Goal: Communication & Community: Answer question/provide support

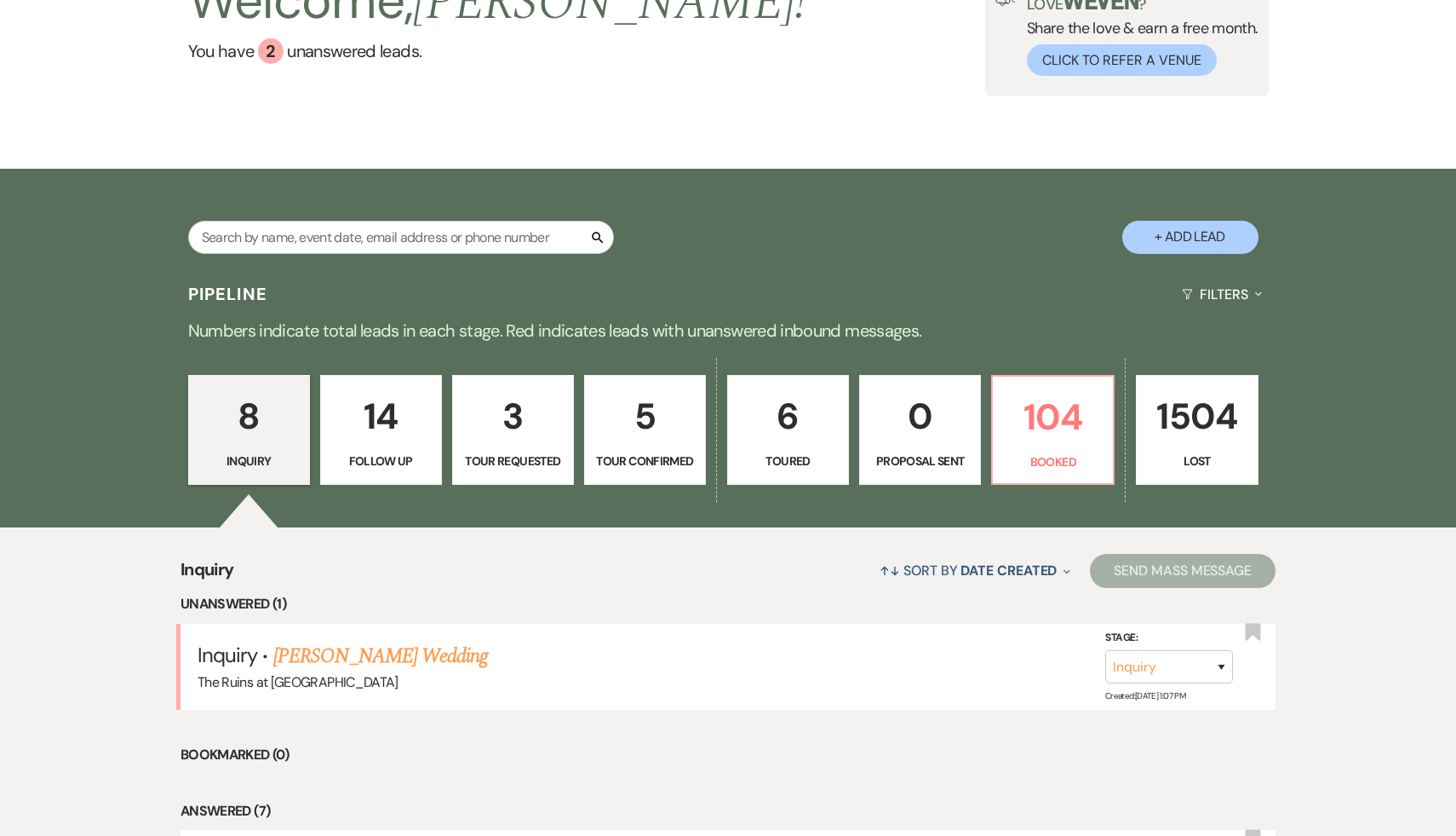
scroll to position [164, 0]
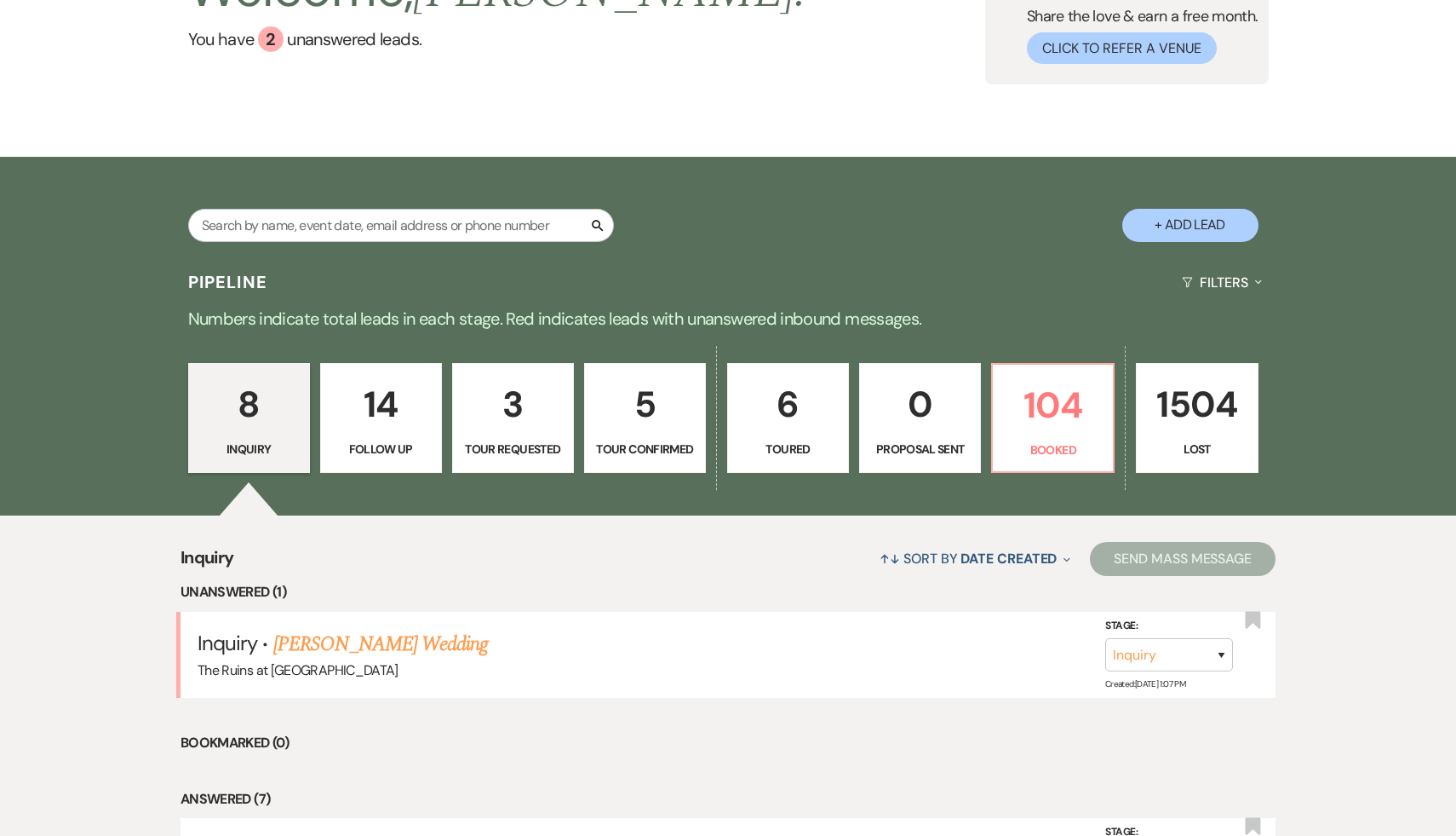
click at [718, 338] on p "6" at bounding box center [788, 404] width 99 height 57
select select "5"
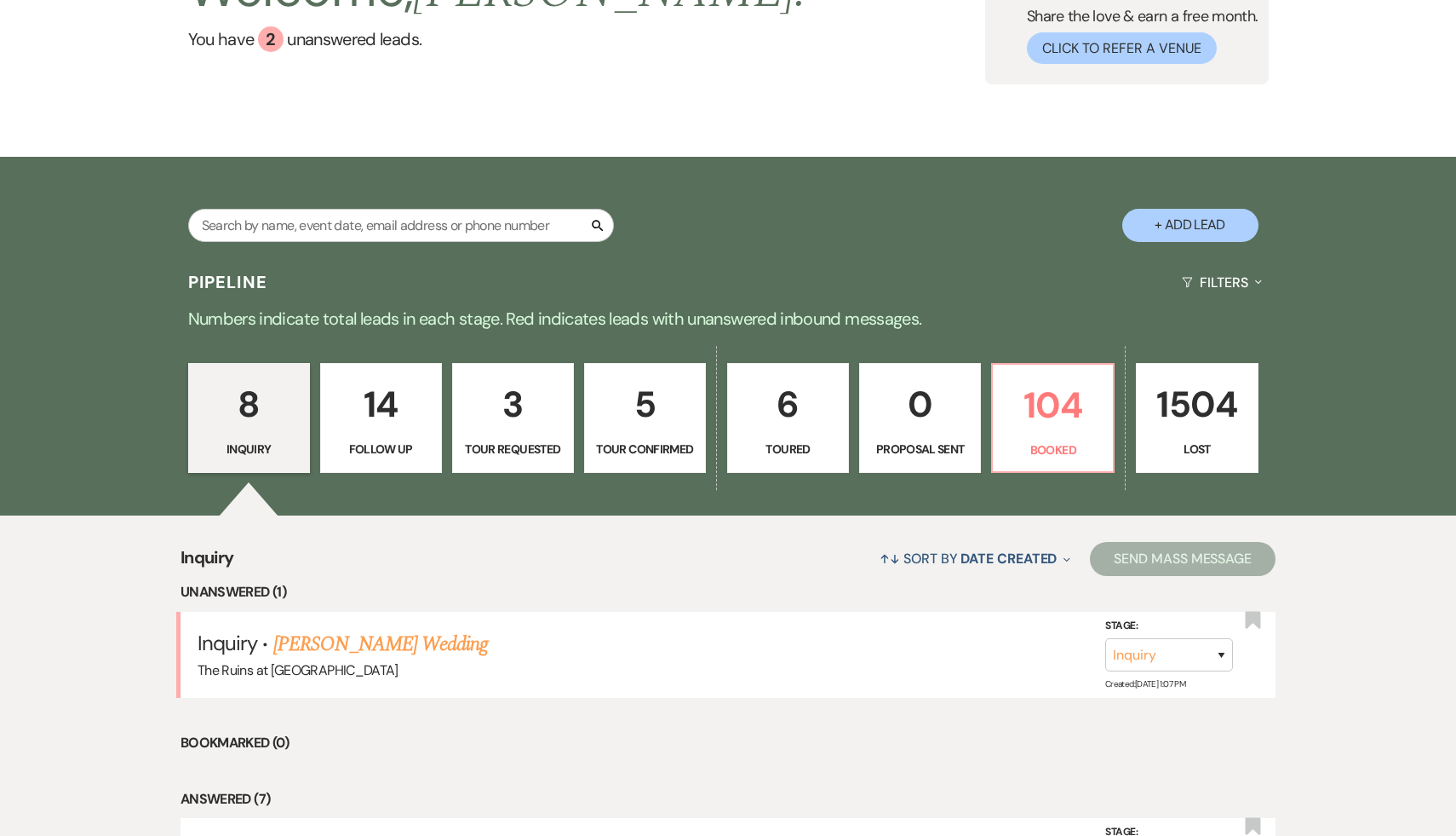
select select "5"
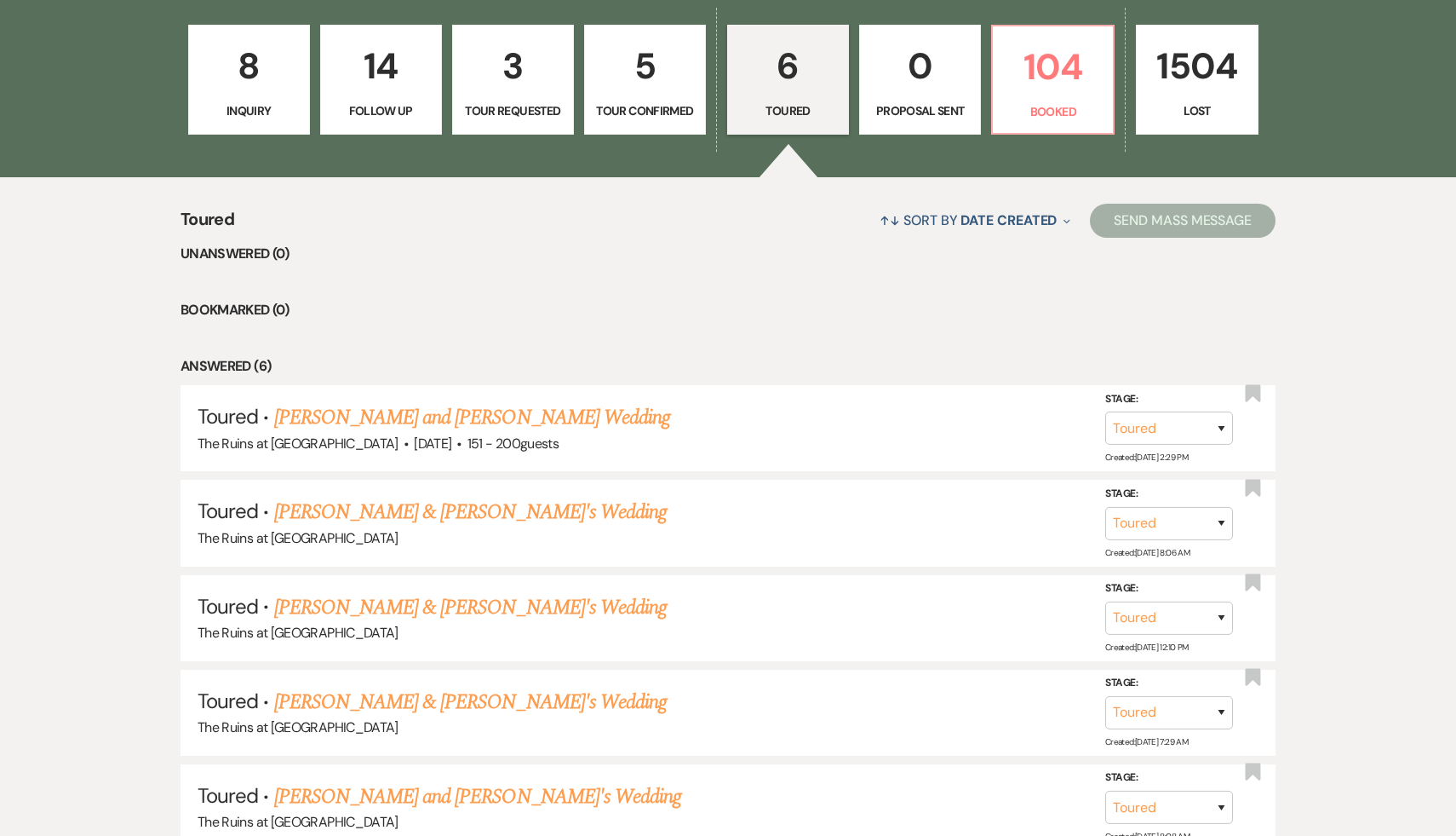
scroll to position [526, 0]
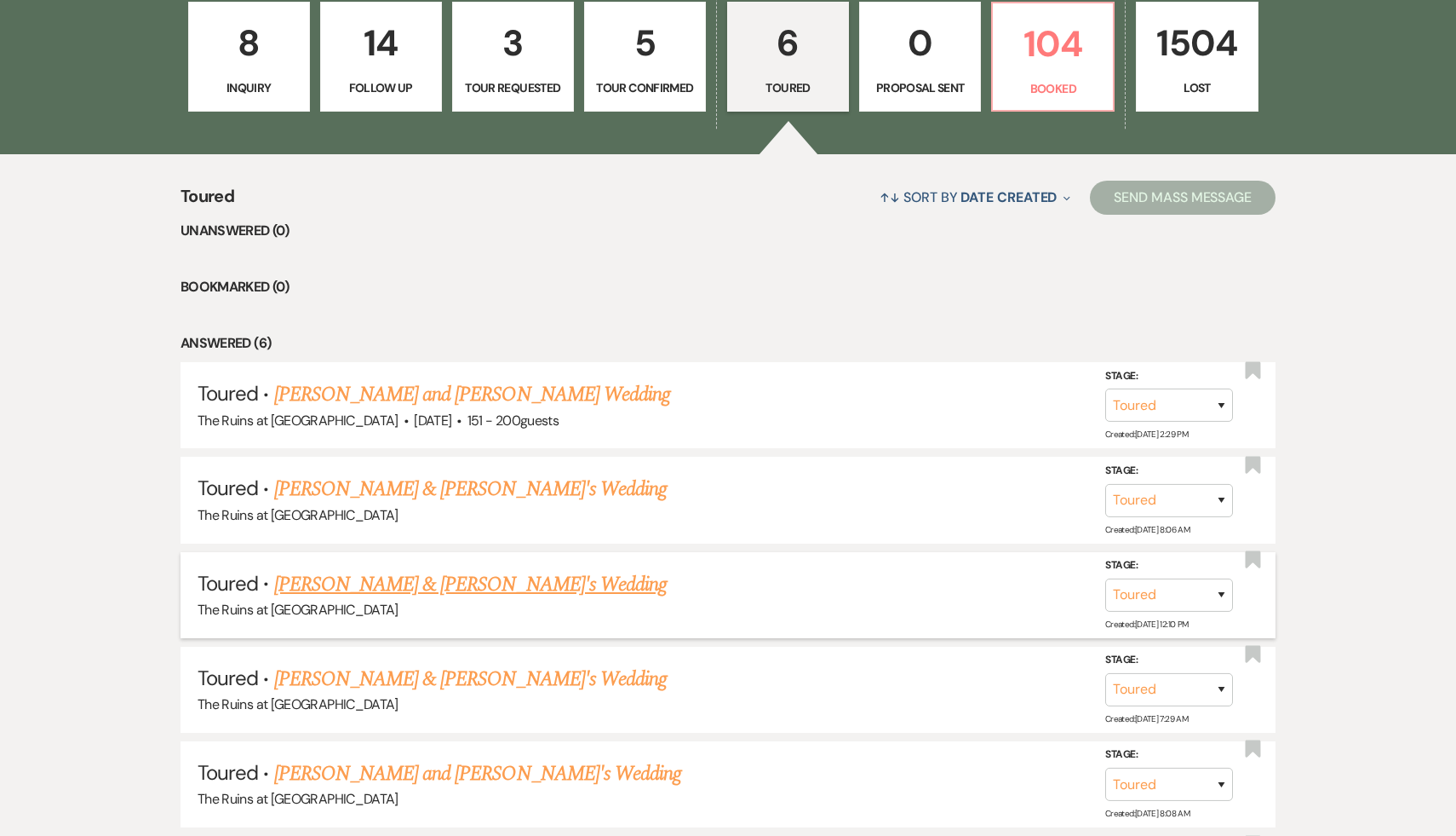
click at [493, 338] on link "[PERSON_NAME] & [PERSON_NAME]'s Wedding" at bounding box center [472, 584] width 394 height 31
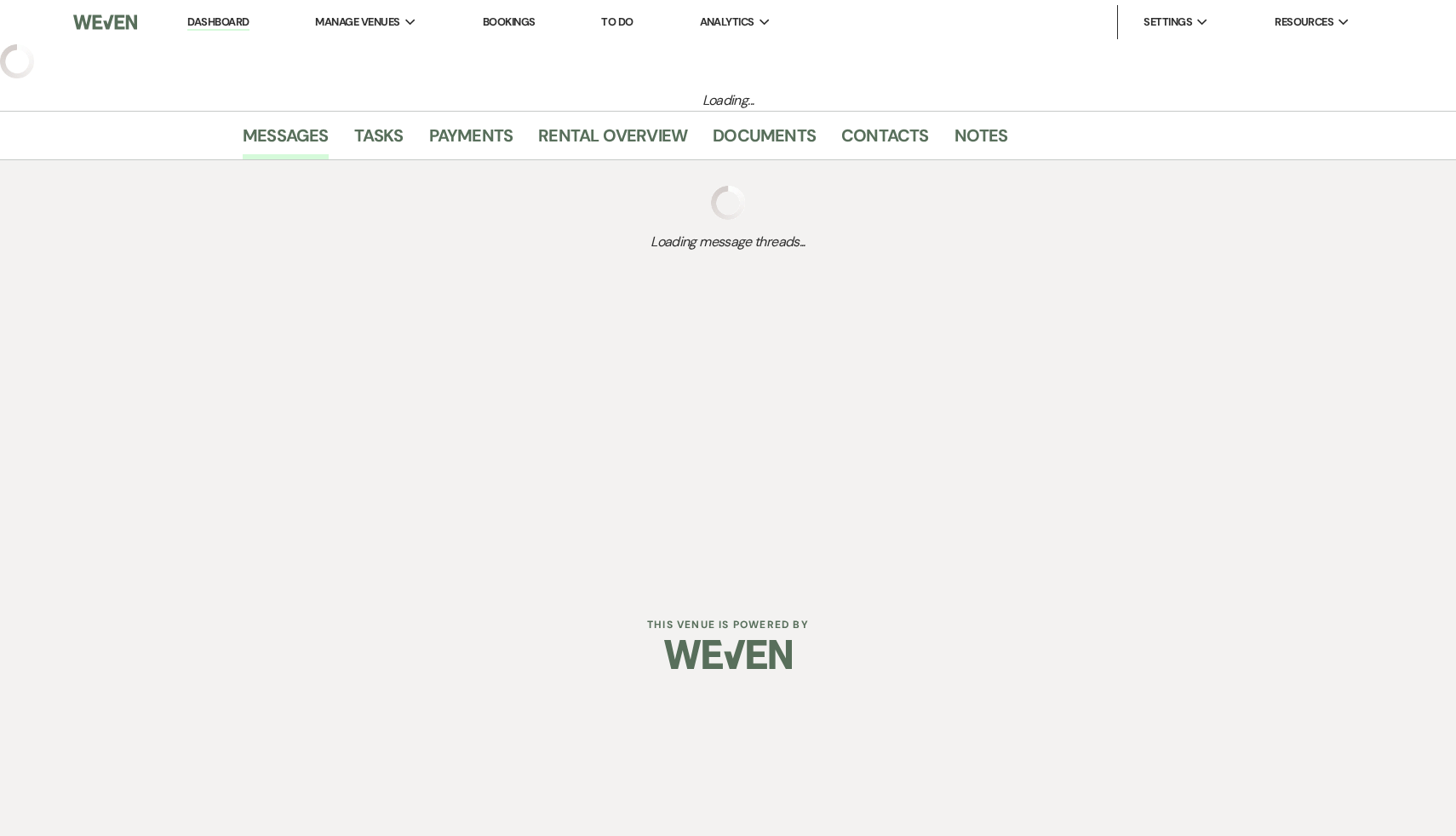
select select "5"
select select "6"
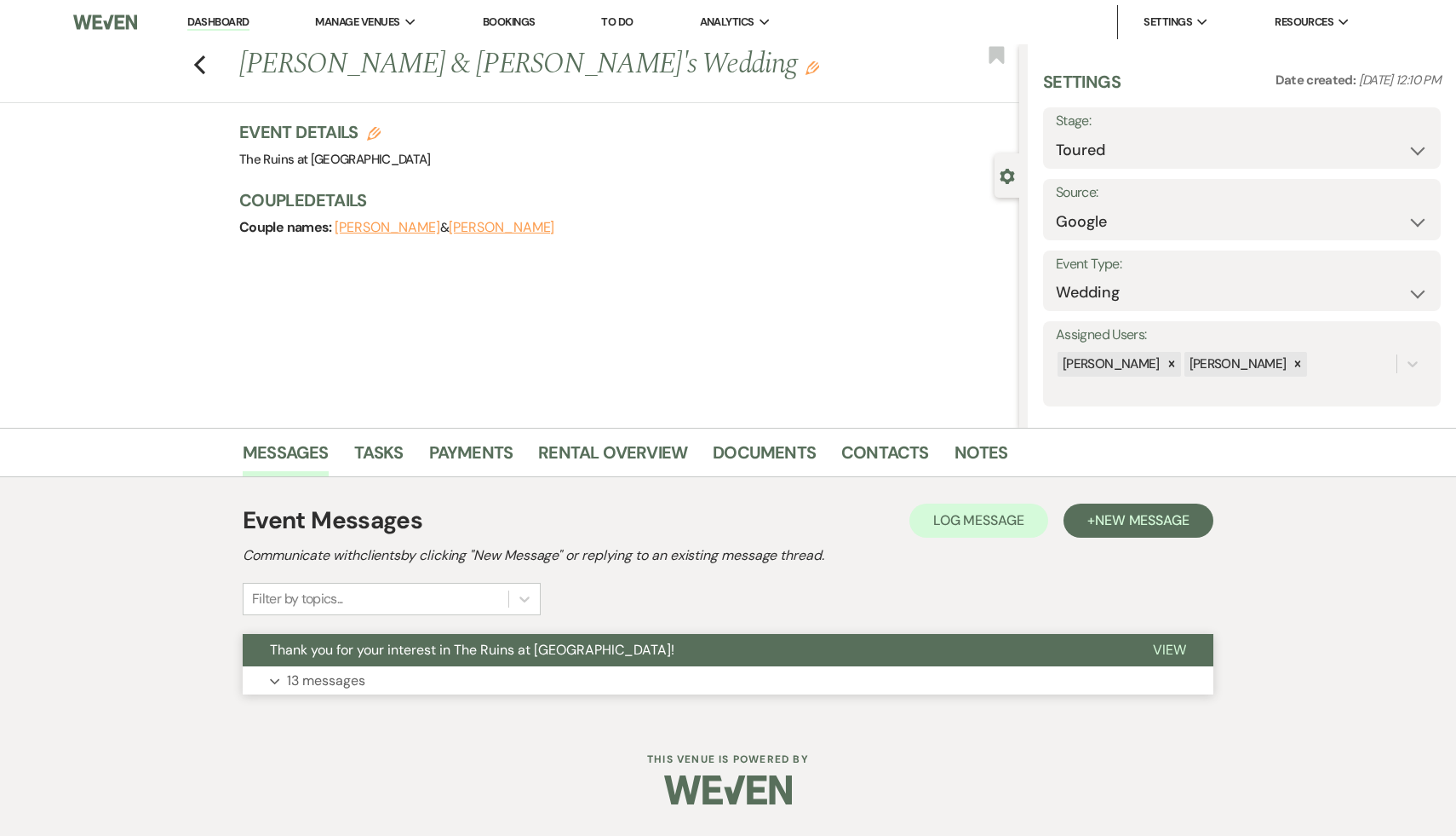
click at [464, 338] on span "Thank you for your interest in The Ruins at [GEOGRAPHIC_DATA]!" at bounding box center [472, 650] width 405 height 18
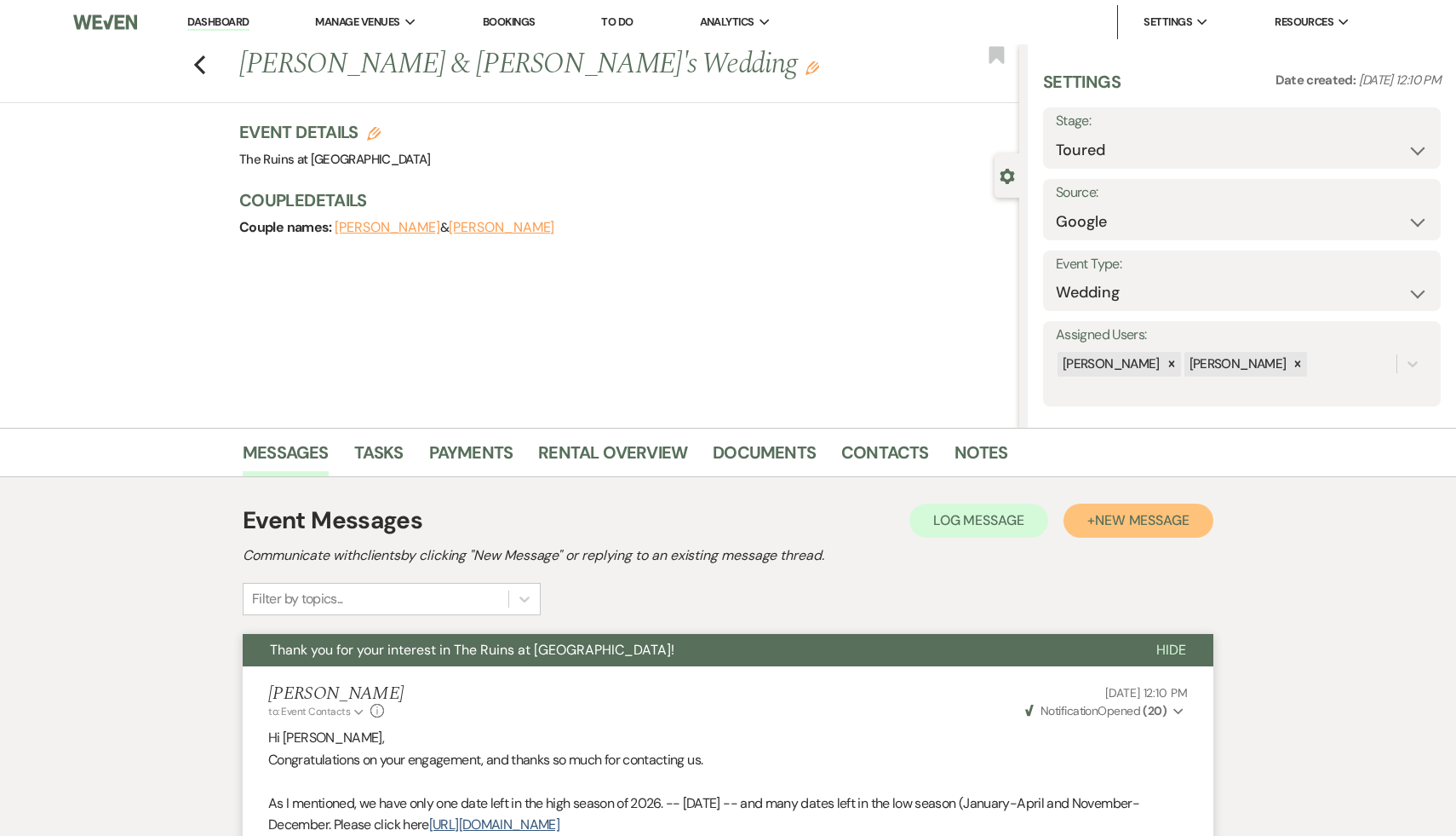
click at [718, 338] on span "New Message" at bounding box center [1142, 520] width 95 height 18
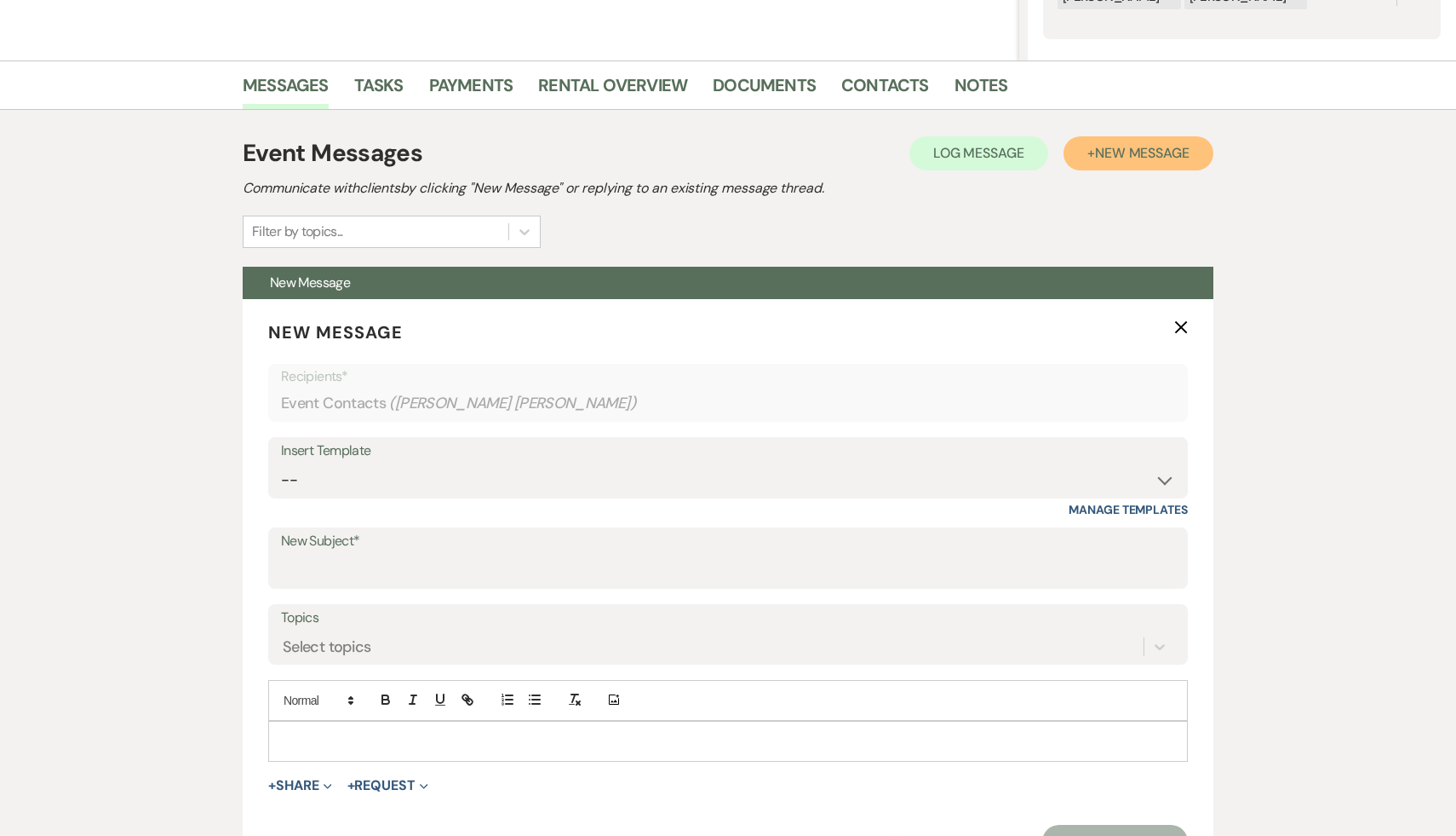
scroll to position [418, 0]
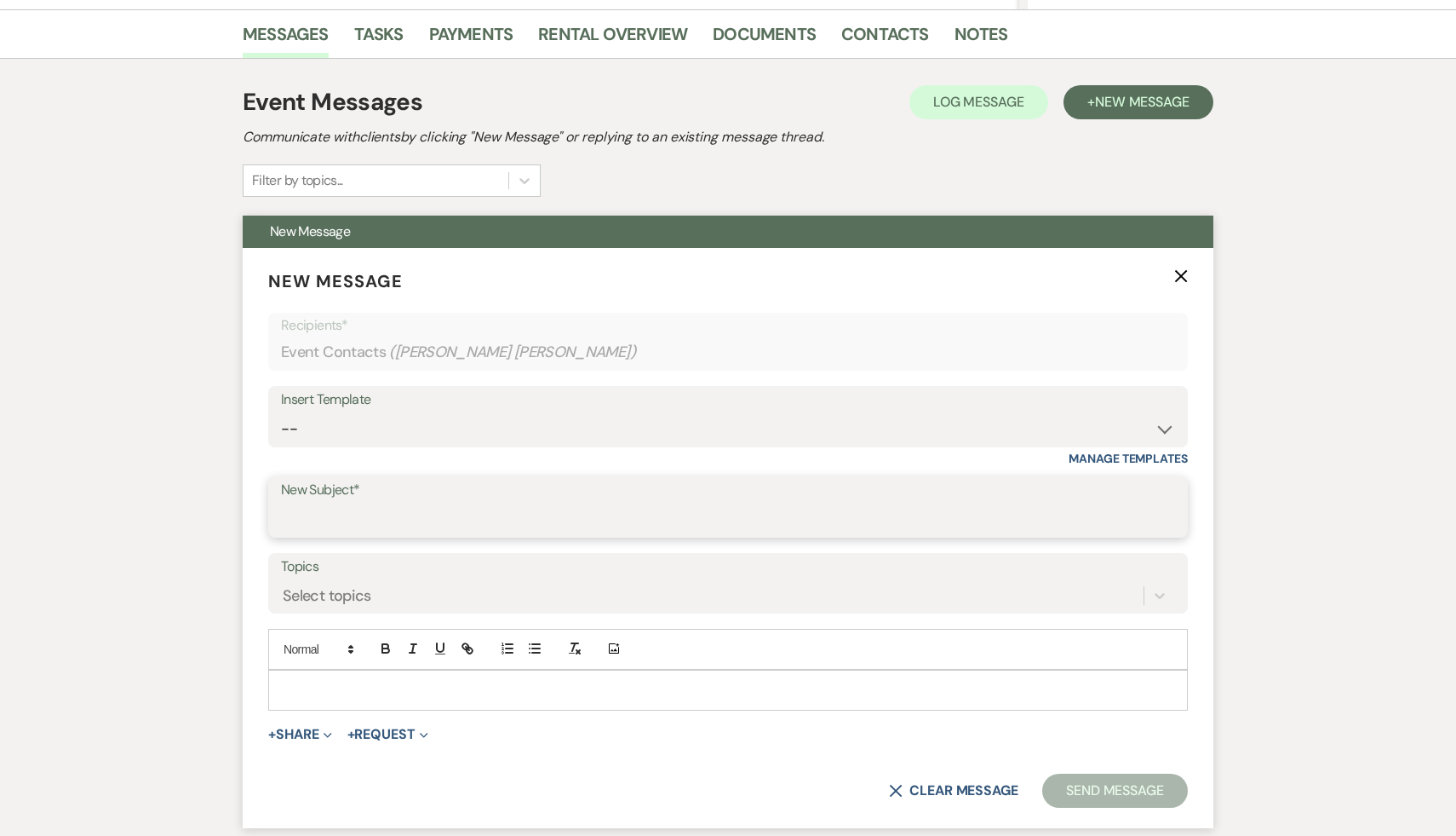
click at [556, 338] on input "New Subject*" at bounding box center [728, 519] width 894 height 33
type input "budget"
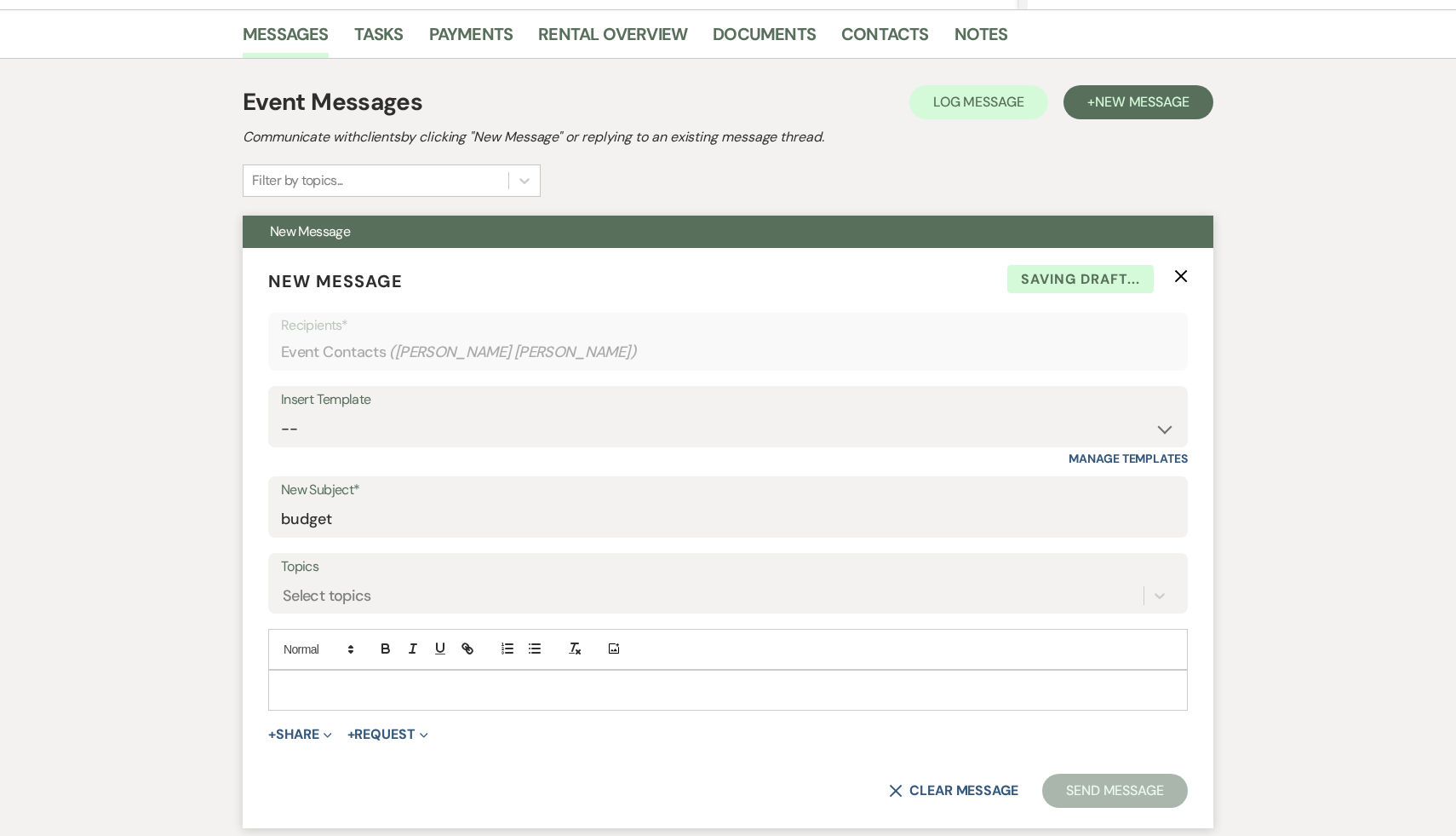
click at [454, 338] on p at bounding box center [728, 689] width 893 height 19
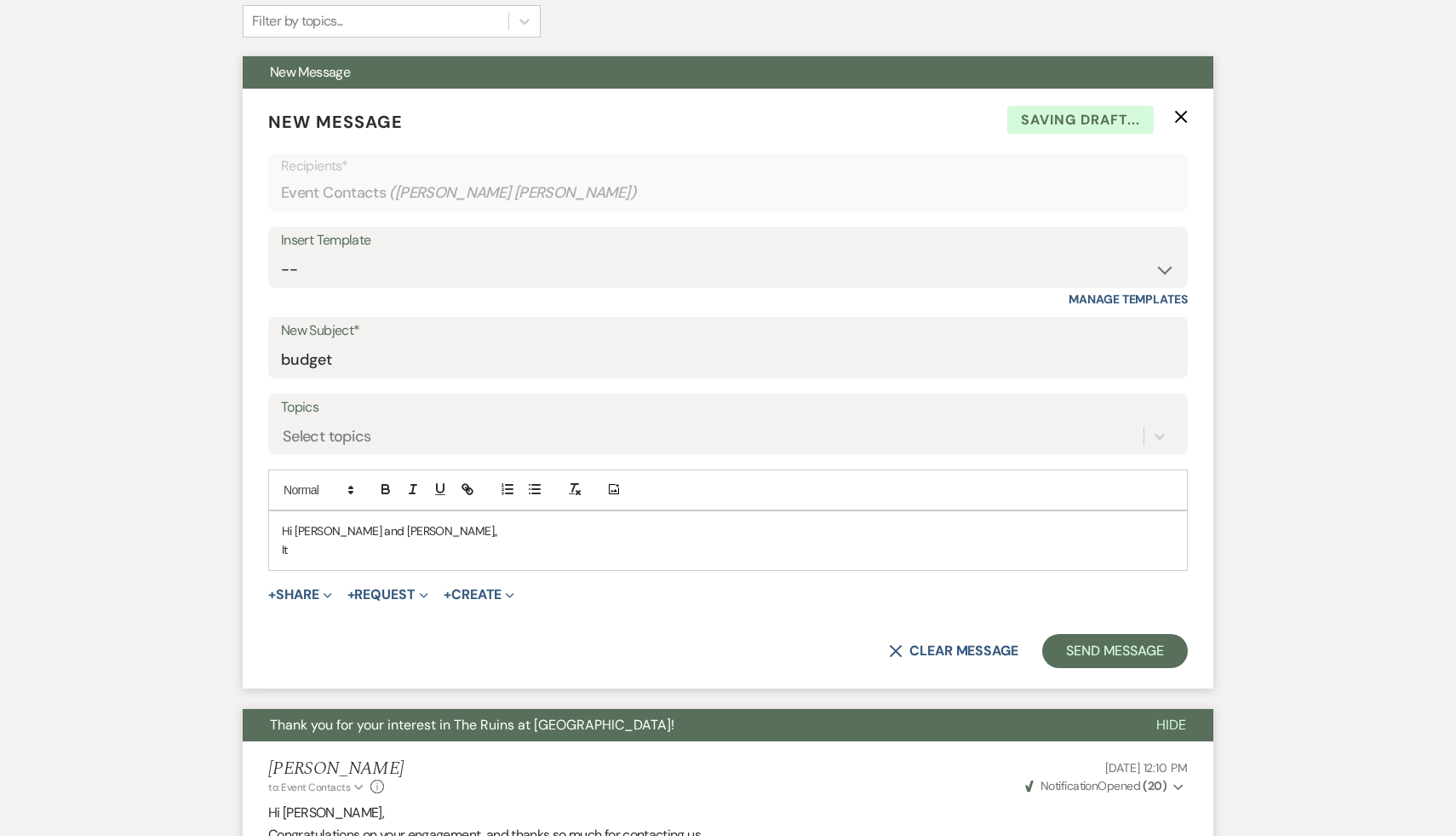
scroll to position [581, 0]
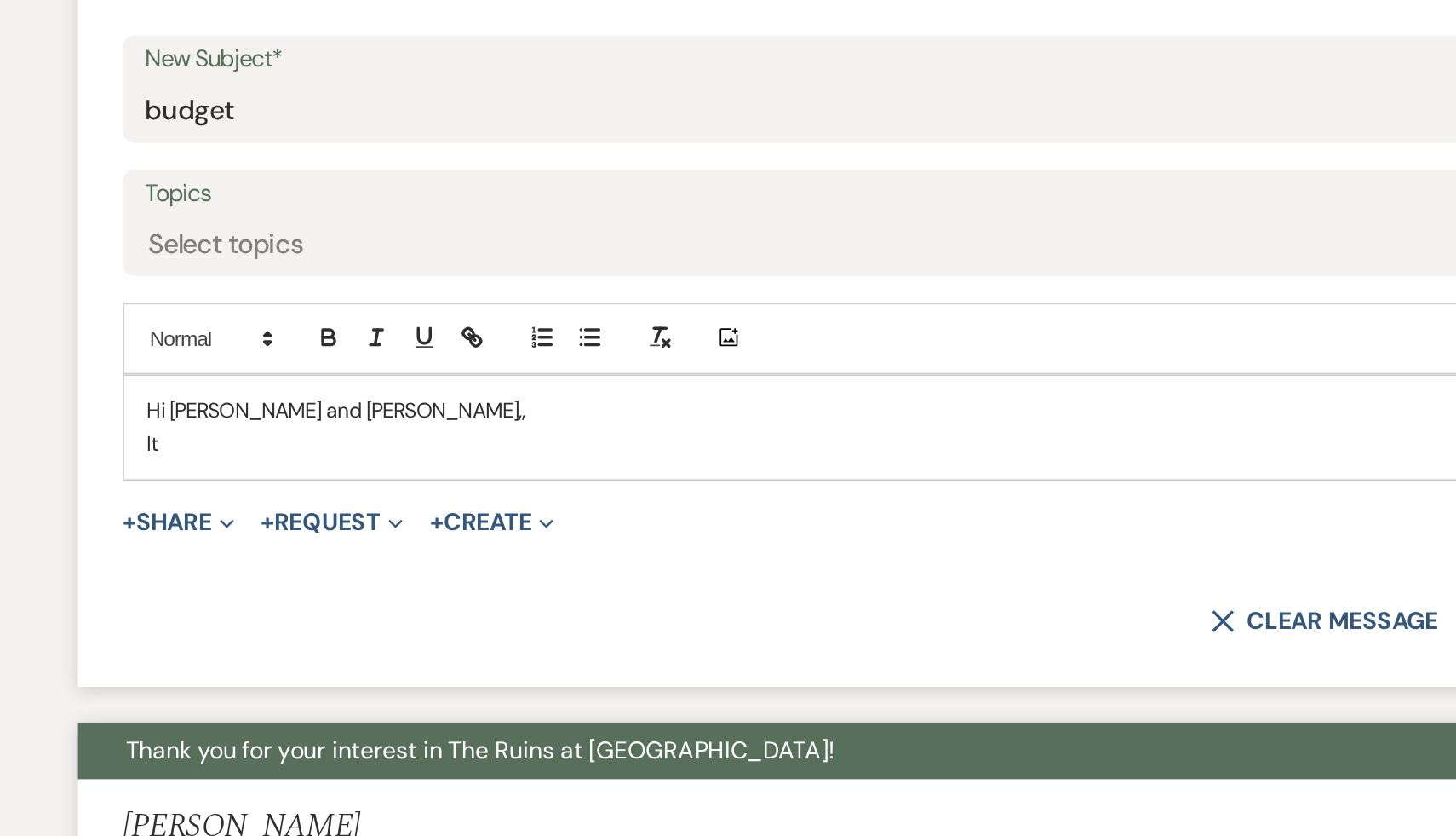
click at [364, 338] on p "Hi [PERSON_NAME] and [PERSON_NAME],," at bounding box center [728, 527] width 893 height 19
click at [308, 338] on p "It" at bounding box center [728, 546] width 893 height 19
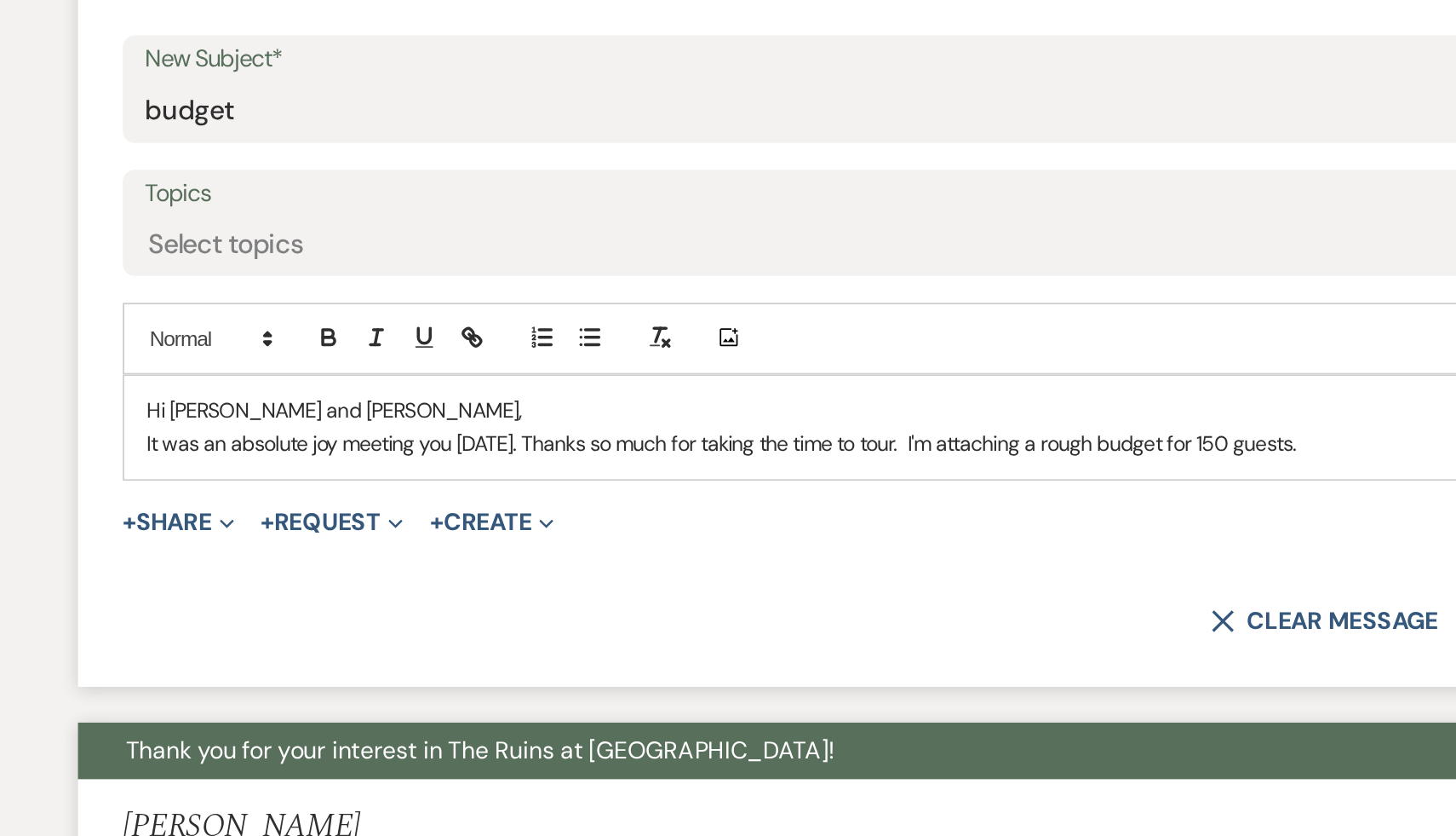
click at [718, 338] on p "It was an absolute joy meeting you [DATE]. Thanks so much for taking the time t…" at bounding box center [728, 546] width 893 height 19
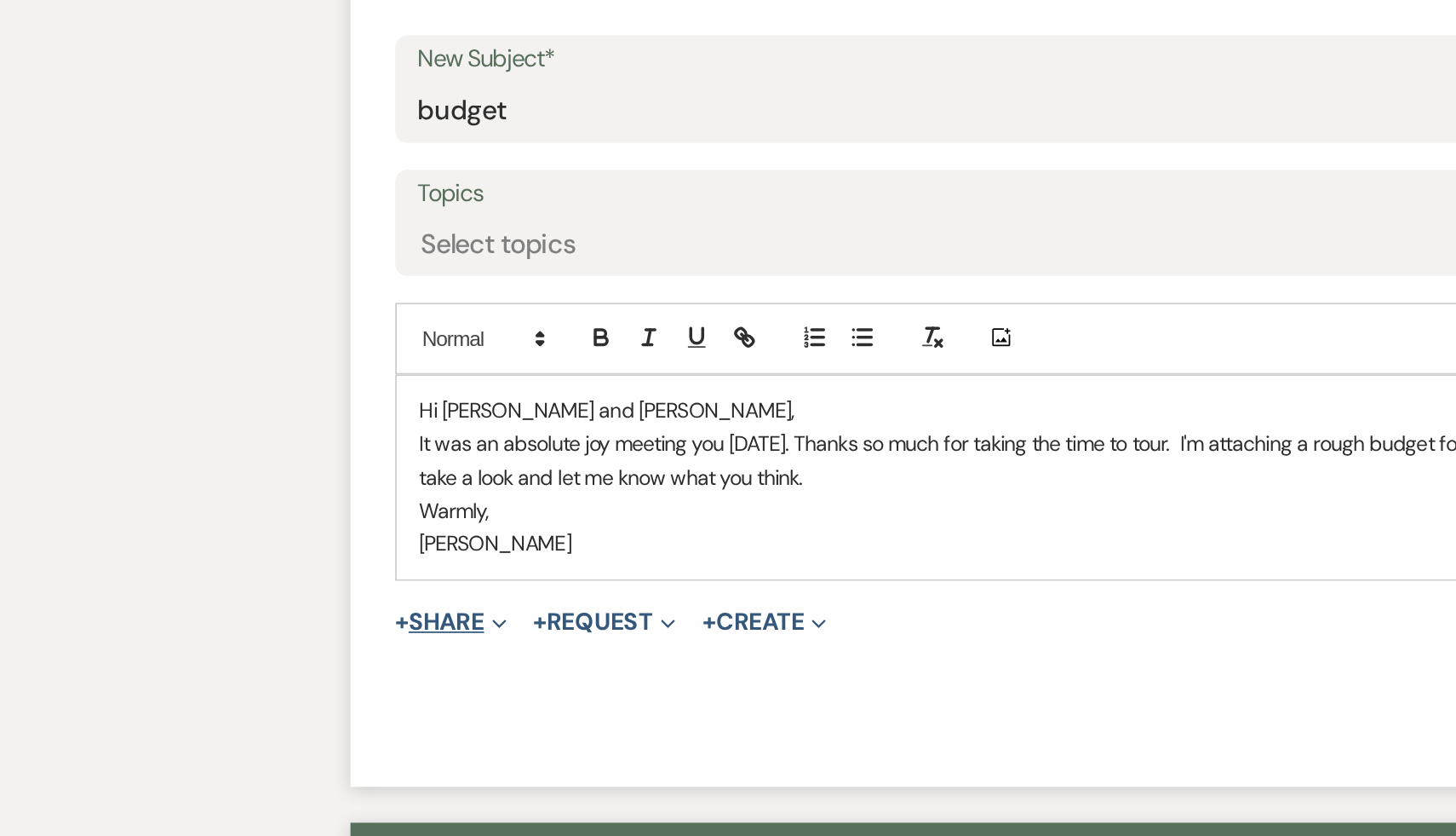
click at [292, 338] on button "+ Share Expand" at bounding box center [299, 648] width 64 height 14
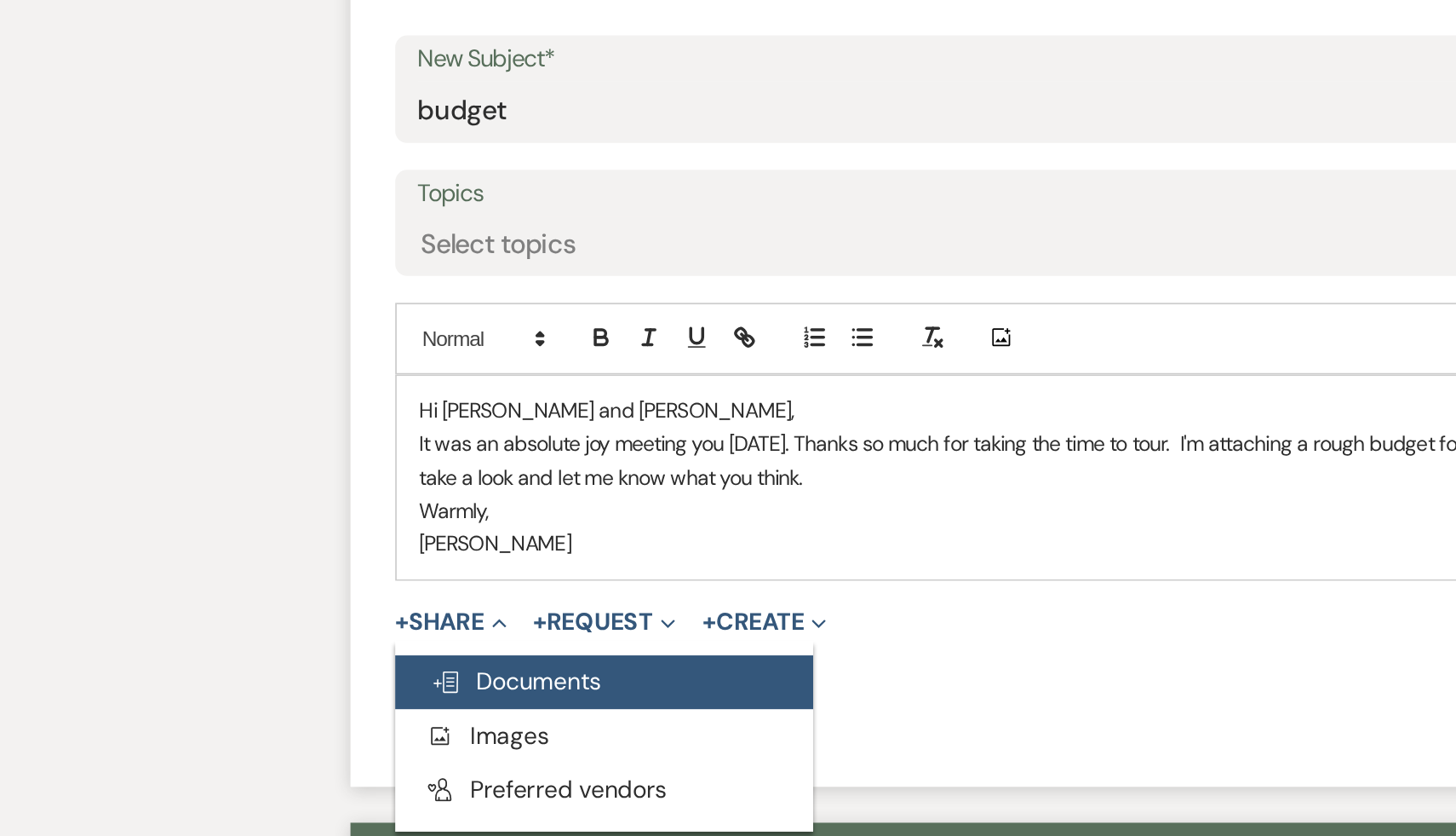
click at [332, 338] on span "Doc Upload Documents" at bounding box center [337, 681] width 97 height 18
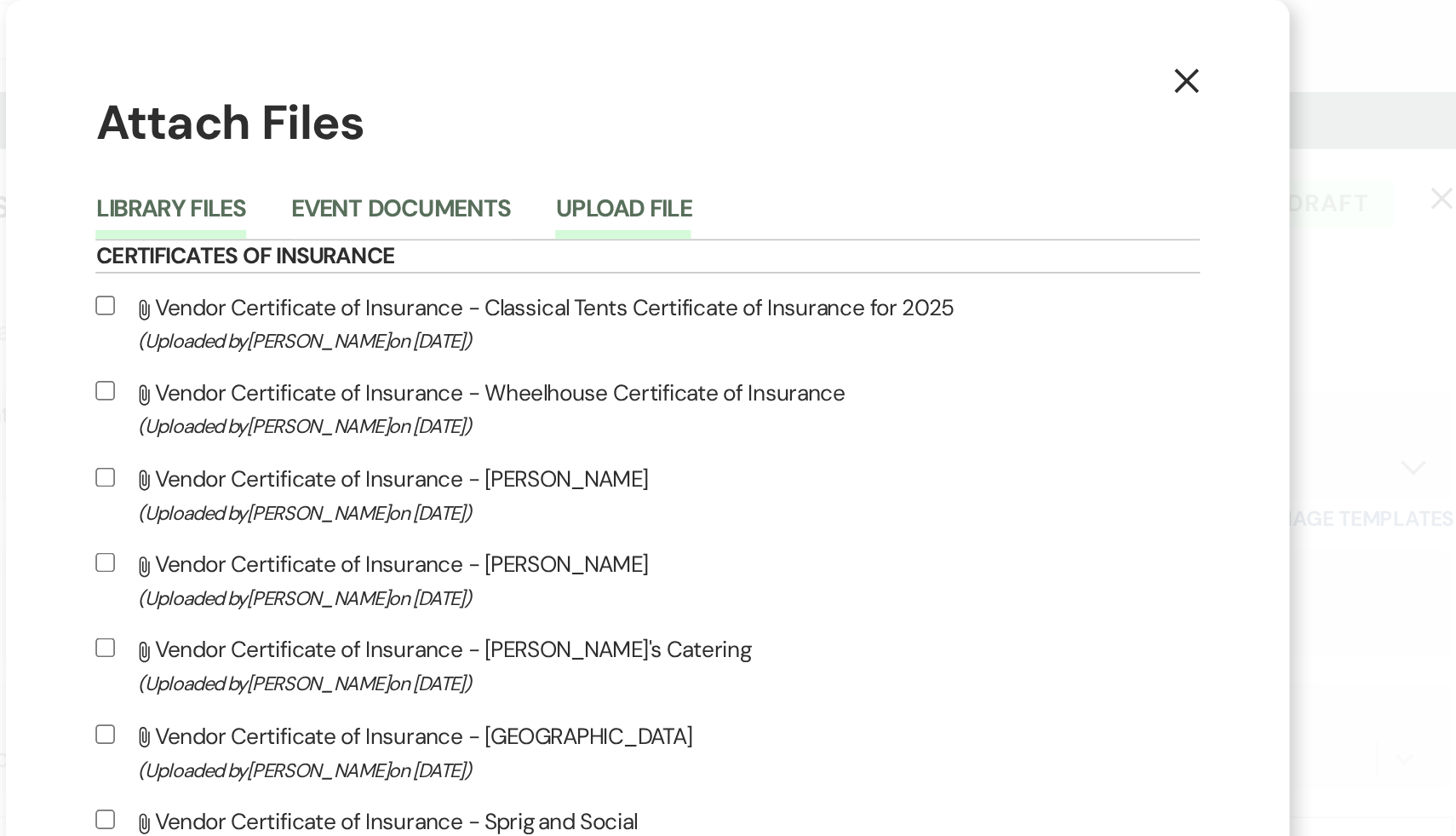
click at [718, 116] on button "Upload File" at bounding box center [714, 124] width 78 height 24
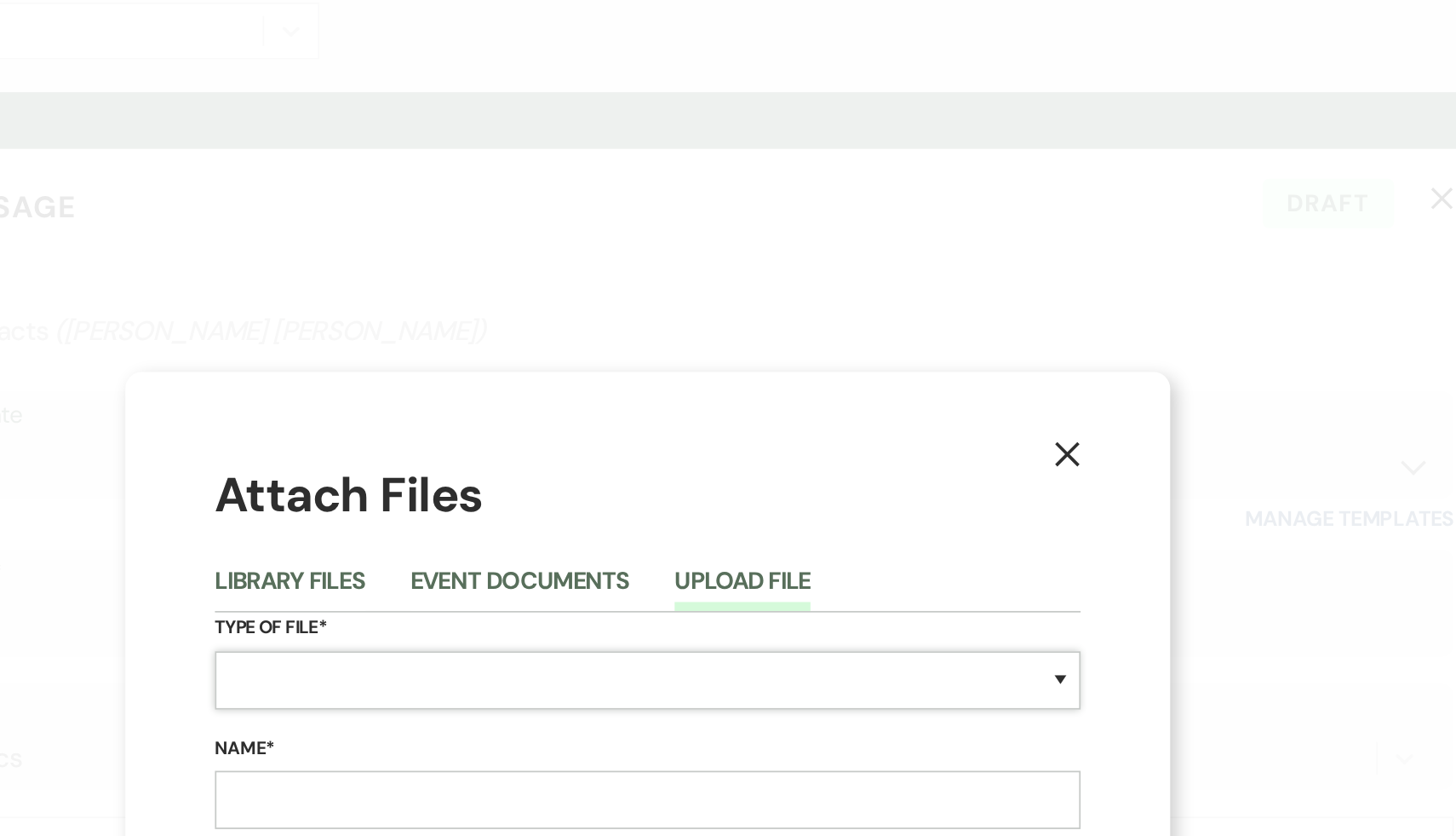
click at [697, 338] on select "Special Event Insurance Vendor Certificate of Insurance Contracts / Rental Agre…" at bounding box center [728, 388] width 494 height 33
select select "8"
click at [481, 338] on select "Special Event Insurance Vendor Certificate of Insurance Contracts / Rental Agre…" at bounding box center [728, 388] width 494 height 33
click at [539, 338] on input "Name*" at bounding box center [728, 456] width 494 height 33
type input "Budget for 150"
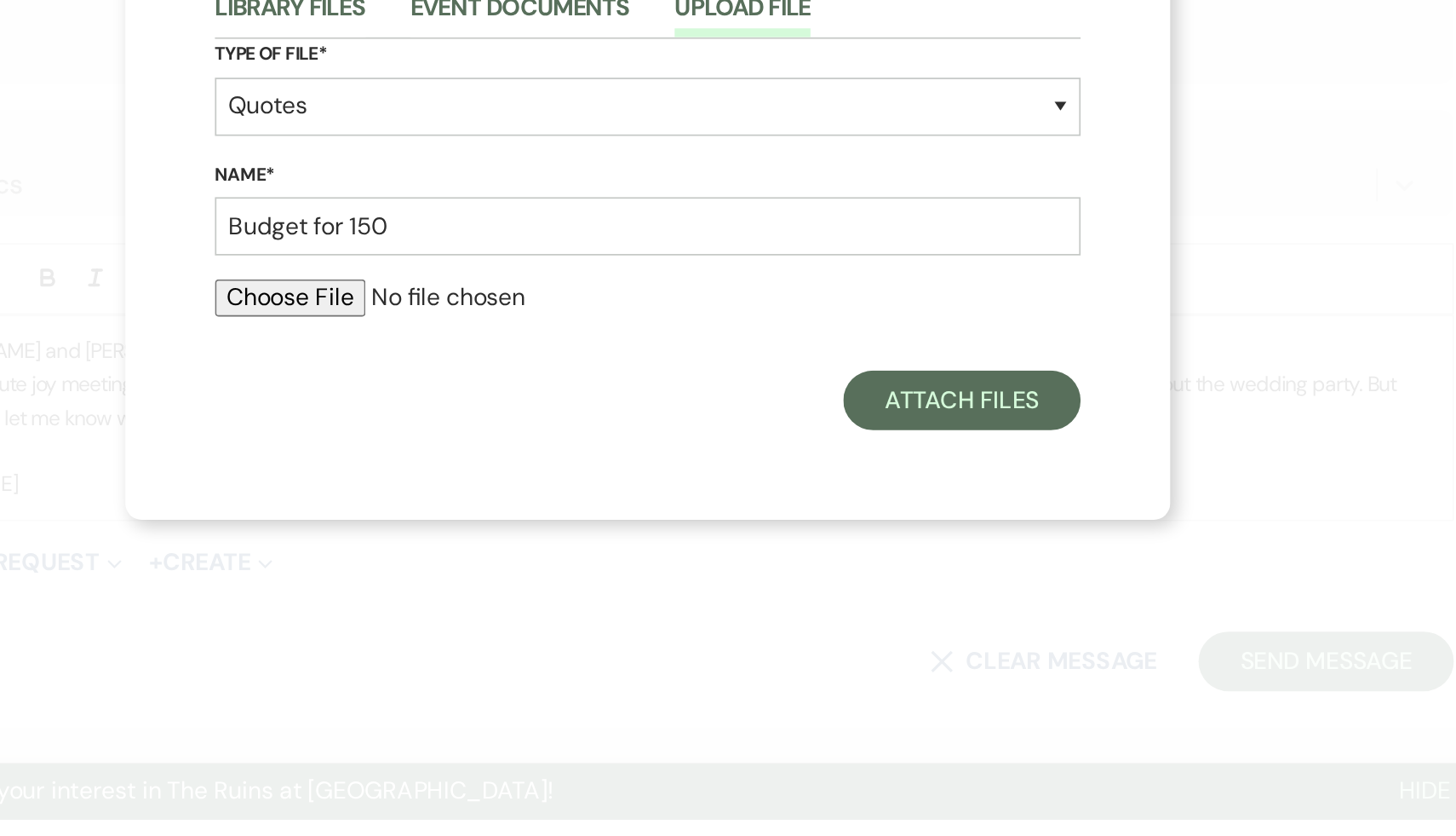
click at [544, 338] on input "file" at bounding box center [728, 496] width 494 height 21
type input "C:\fakepath\150 2026 high season sample budget (4) (1).pdf"
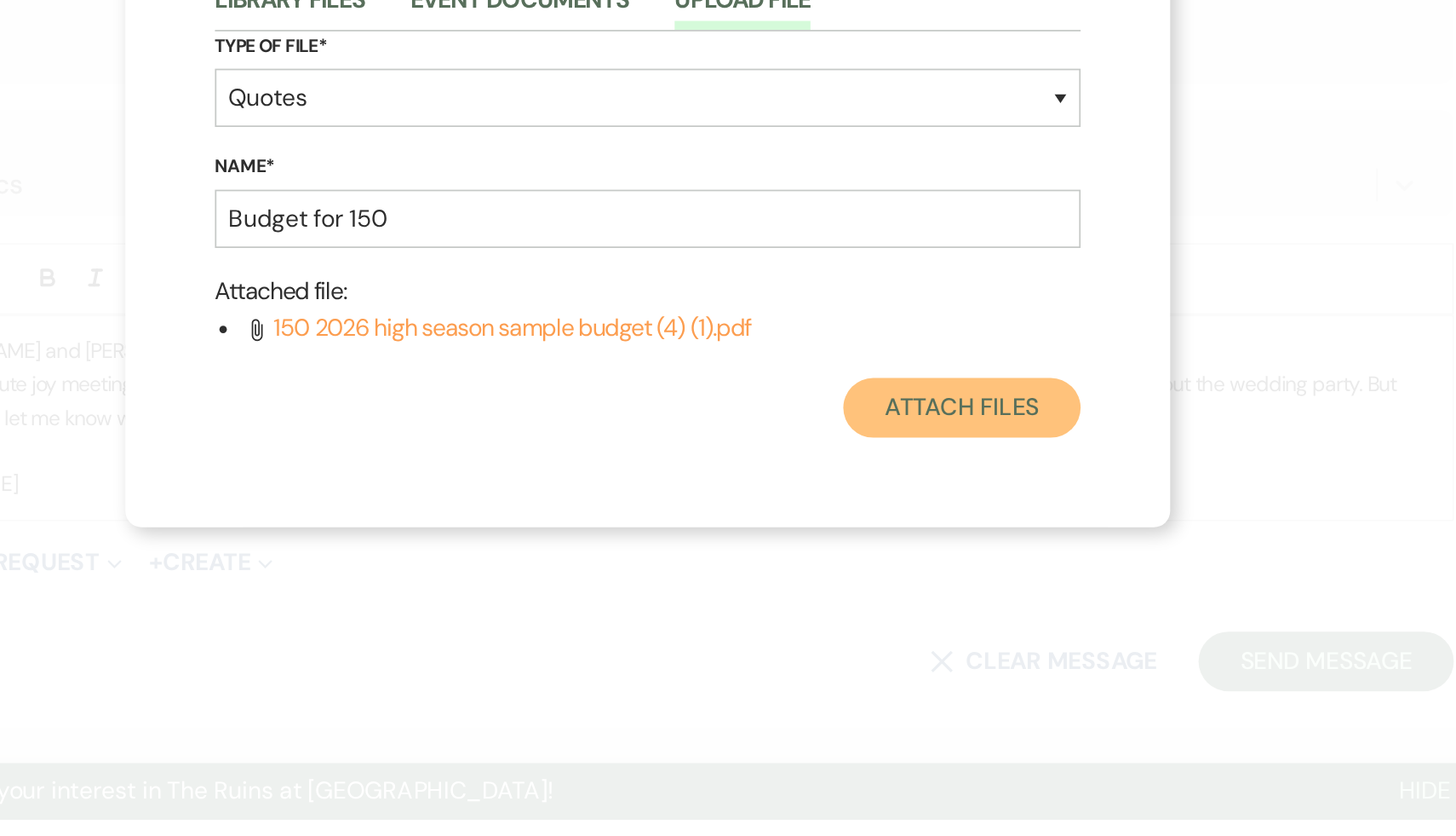
click at [718, 338] on button "Attach Files" at bounding box center [908, 559] width 136 height 34
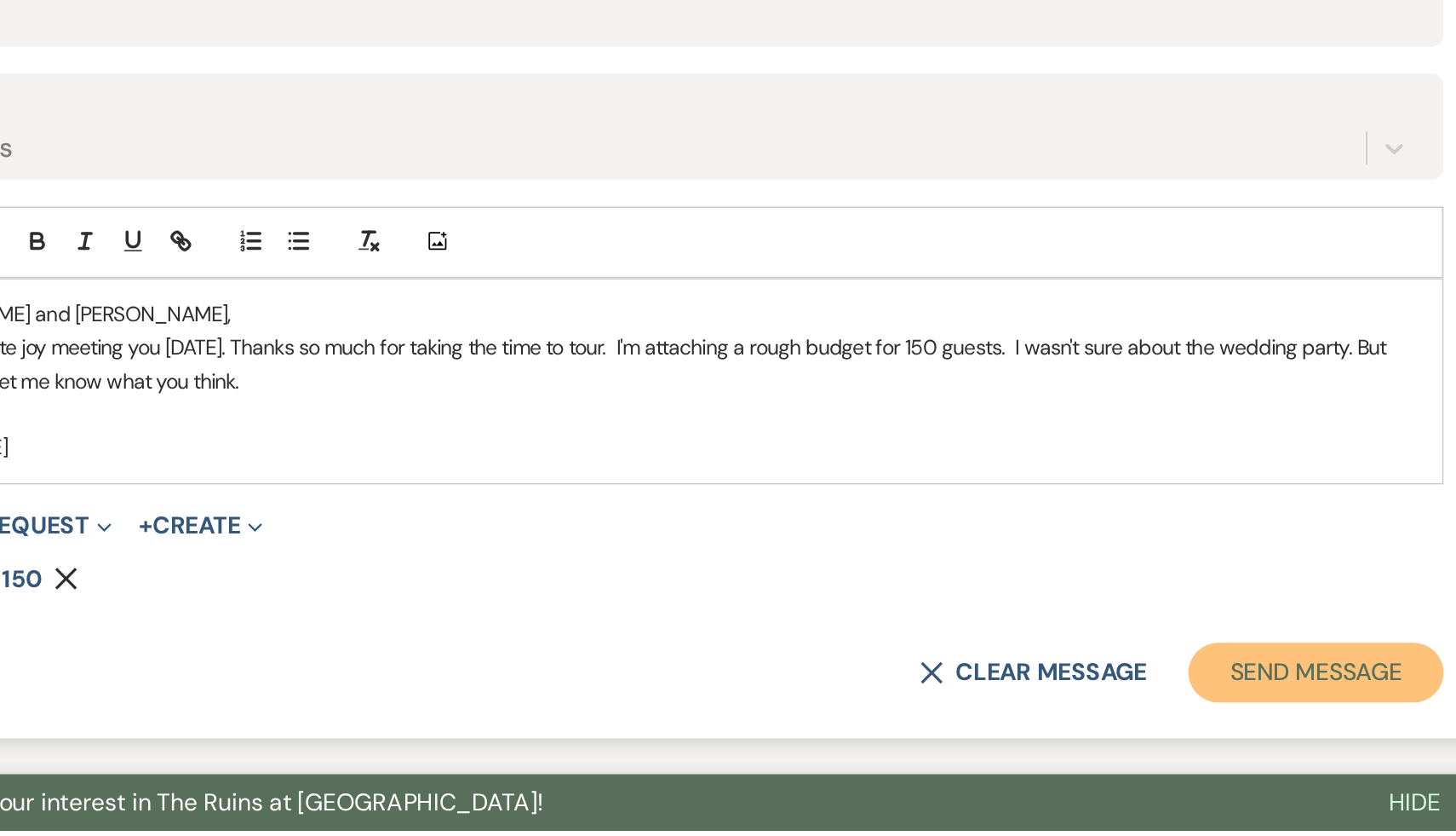
click at [718, 338] on button "Send Message" at bounding box center [1115, 732] width 146 height 34
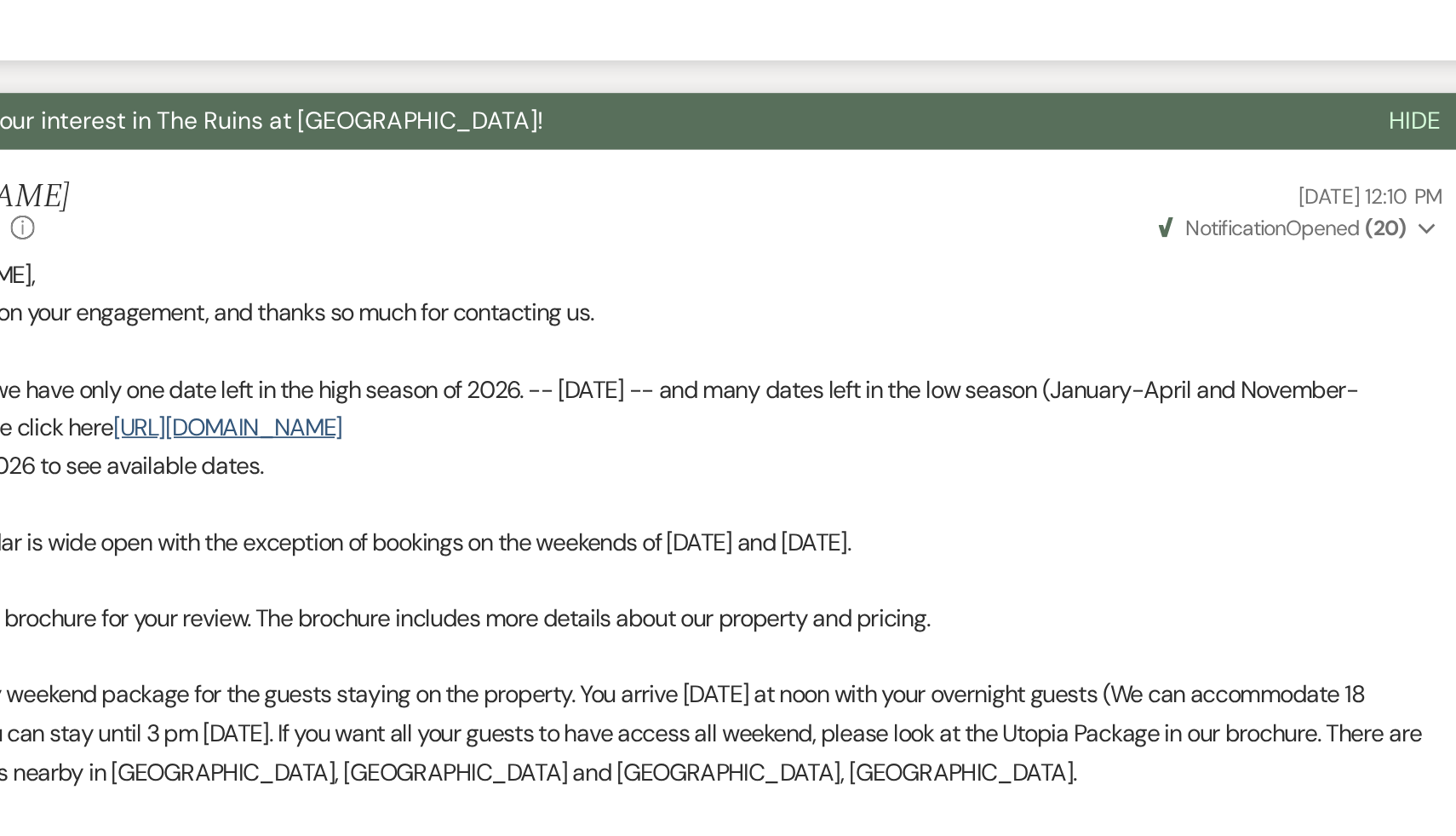
scroll to position [0, 0]
